Goal: Task Accomplishment & Management: Manage account settings

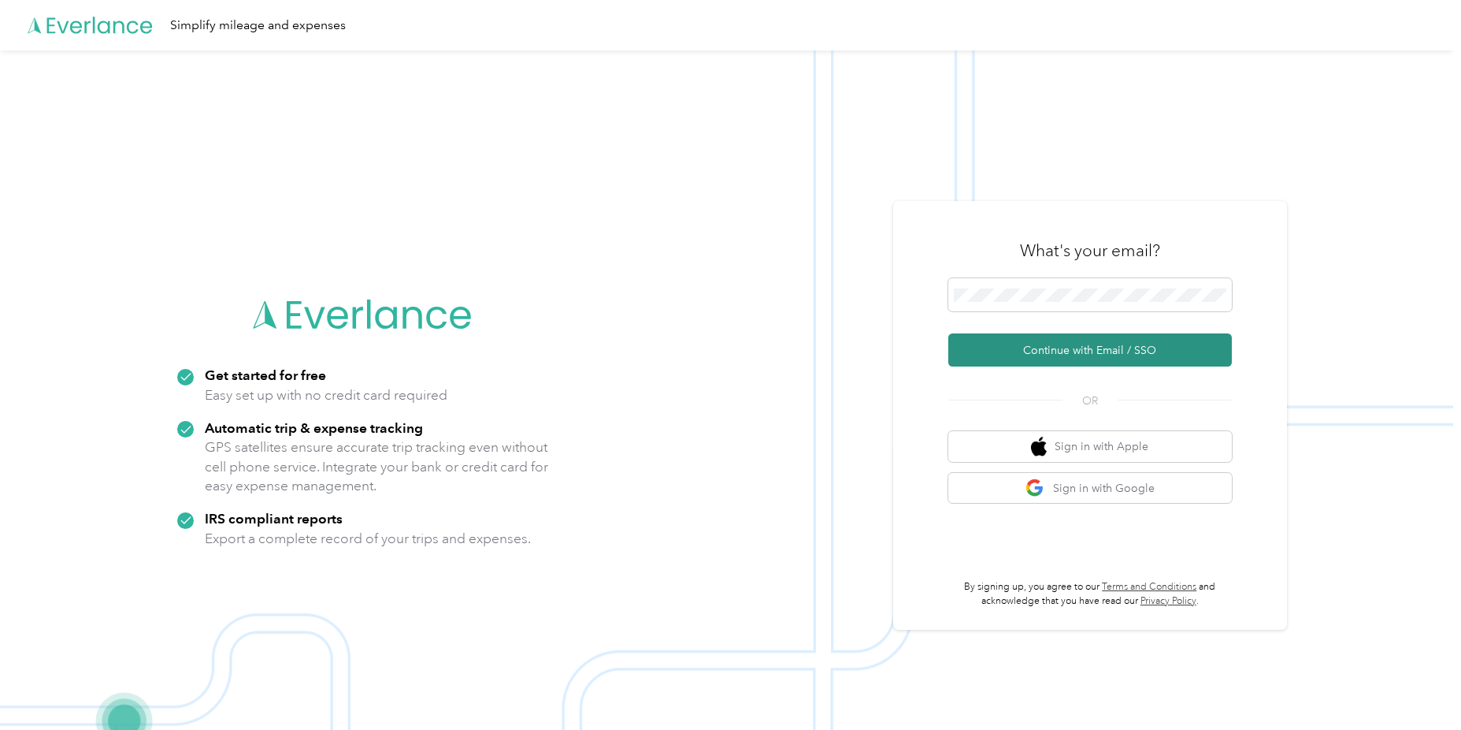
click at [1096, 343] on button "Continue with Email / SSO" at bounding box center [1091, 349] width 284 height 33
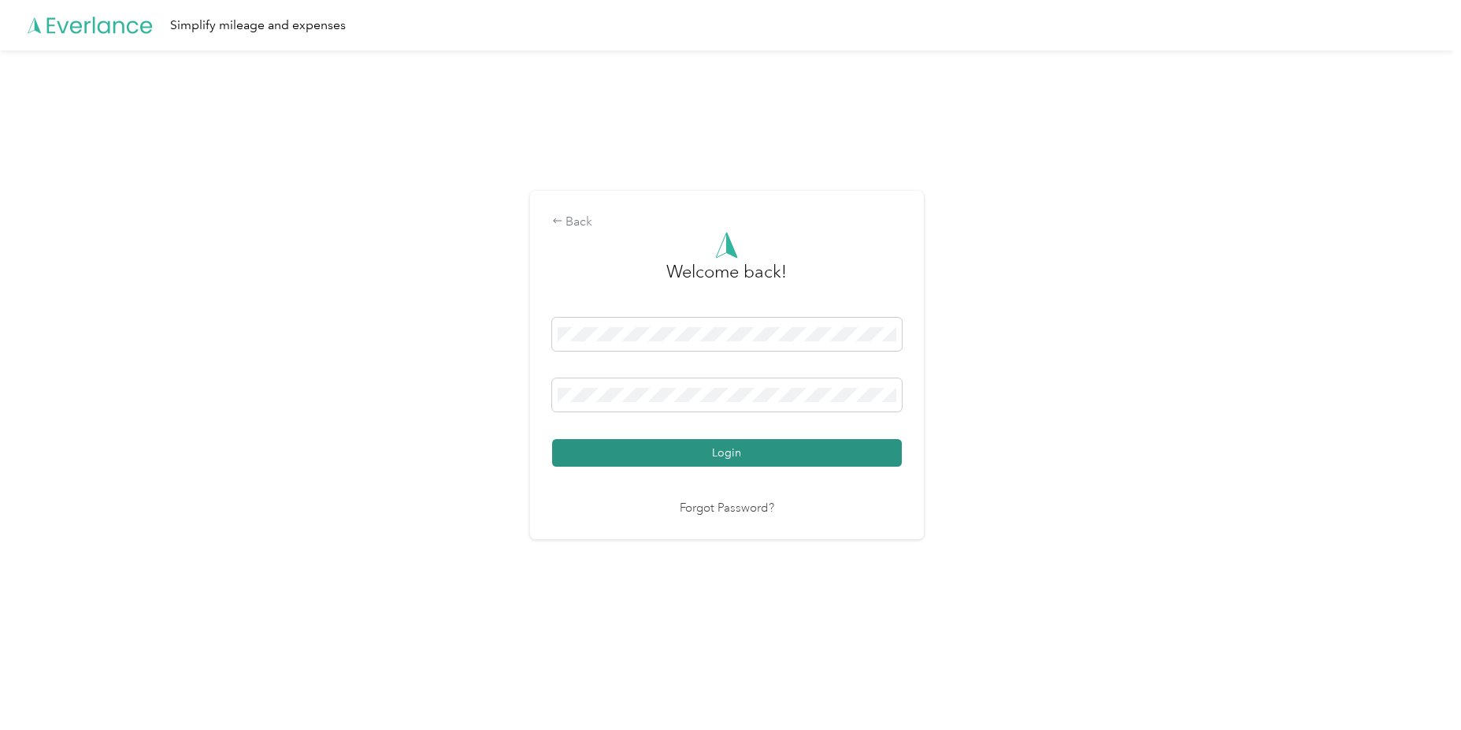
click at [733, 453] on button "Login" at bounding box center [727, 453] width 350 height 28
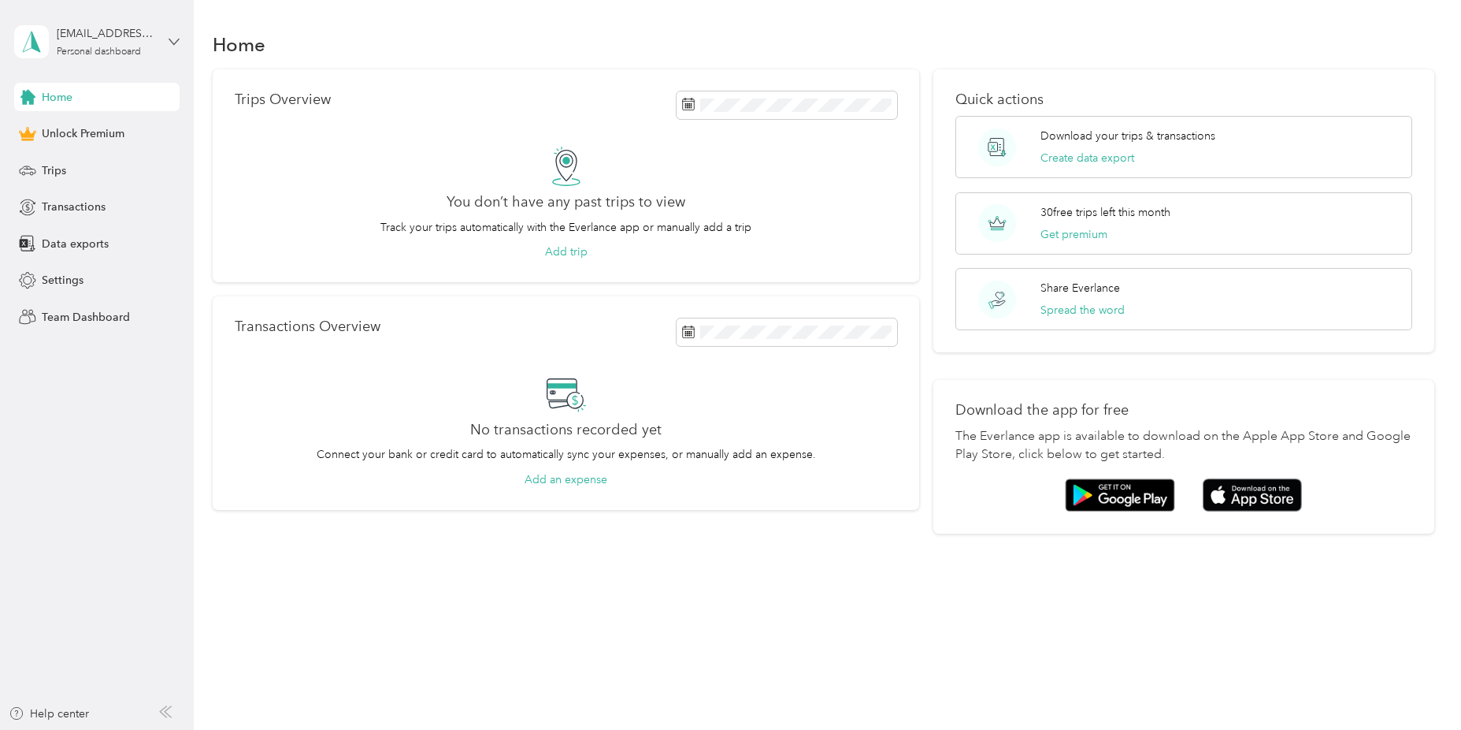
click at [174, 39] on icon at bounding box center [174, 41] width 11 height 11
click at [51, 133] on div "Log out" at bounding box center [180, 124] width 310 height 28
